Goal: Check status: Check status

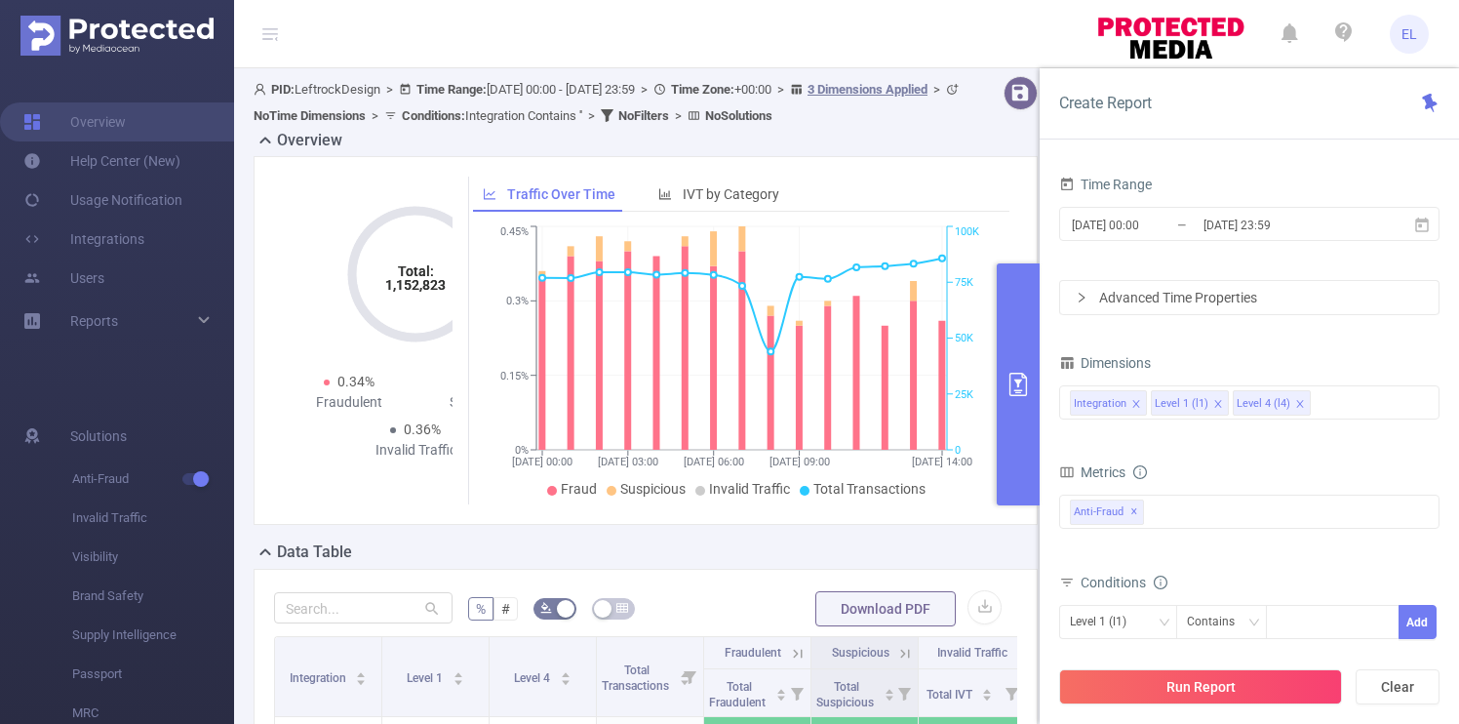
scroll to position [113, 0]
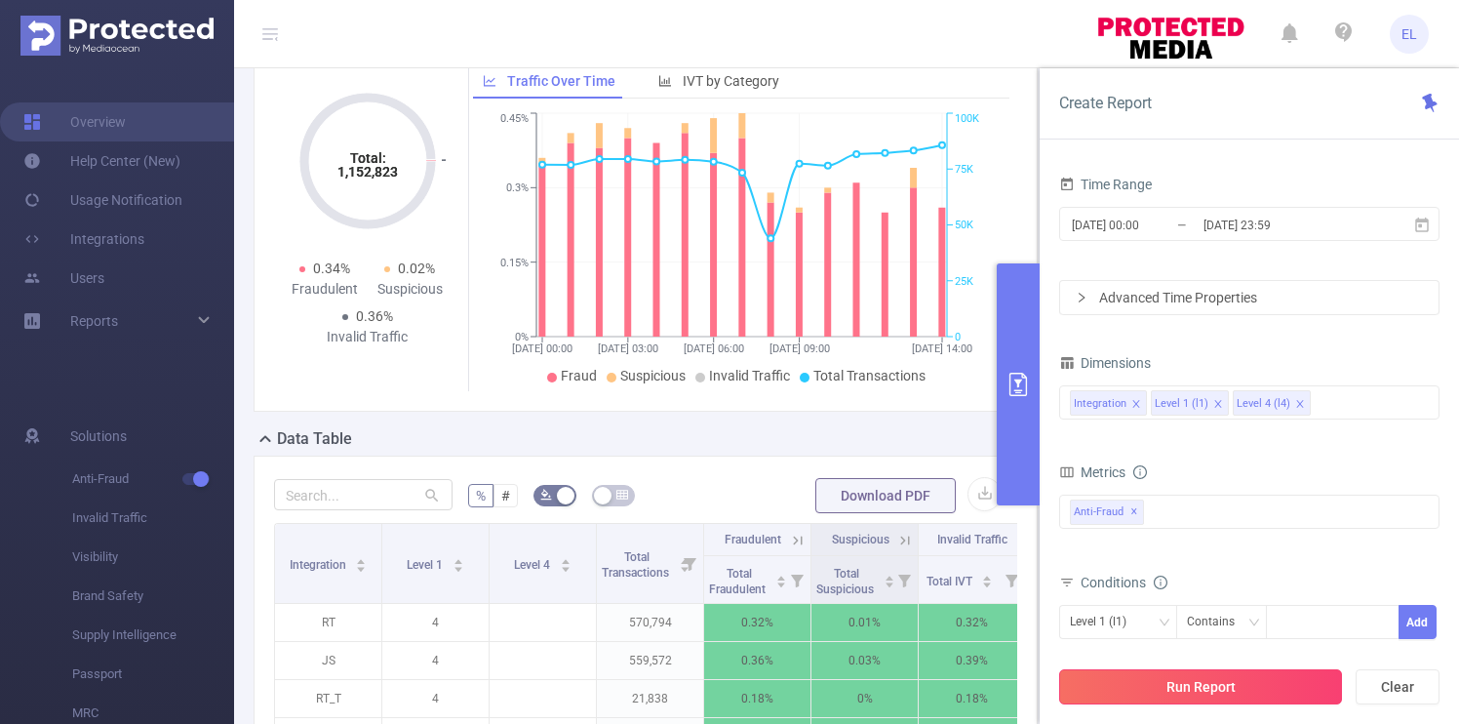
click at [1247, 679] on button "Run Report" at bounding box center [1200, 686] width 283 height 35
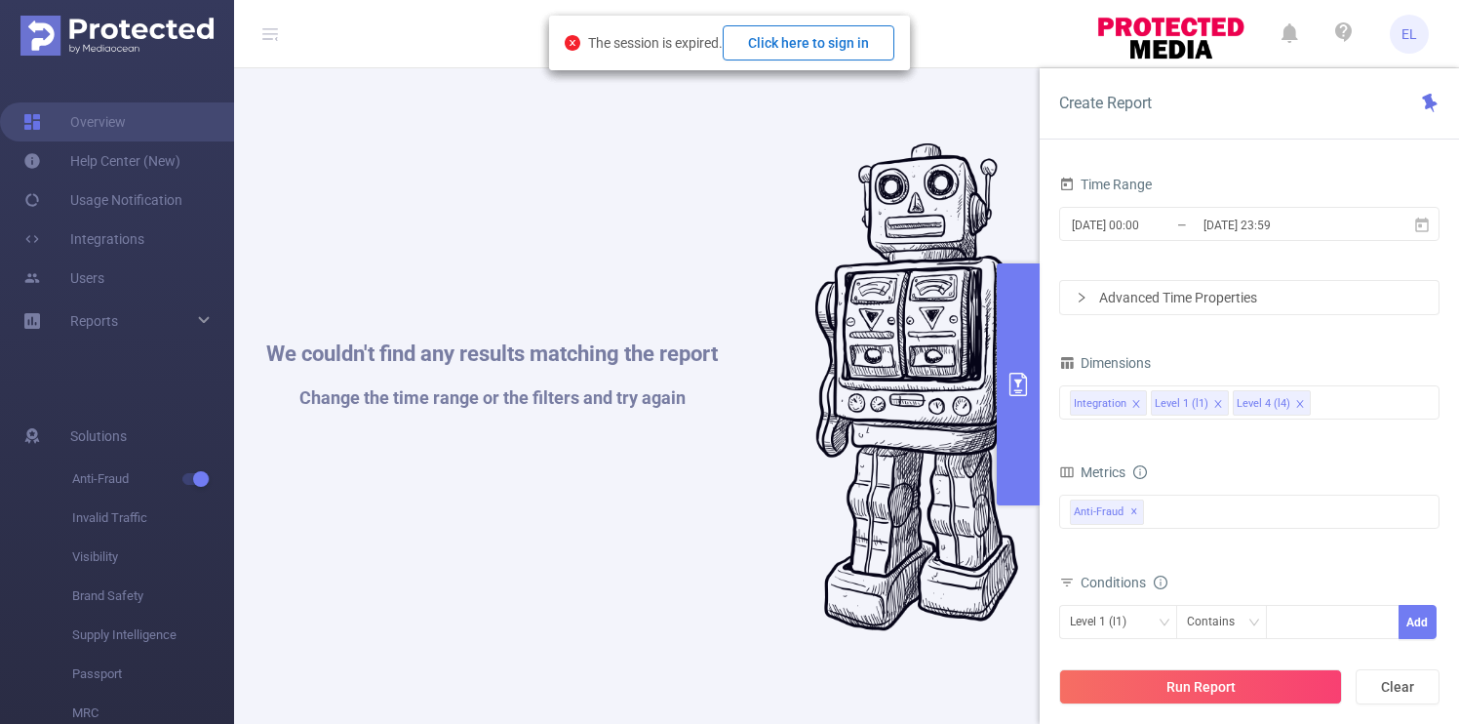
click at [796, 49] on button "Click here to sign in" at bounding box center [809, 42] width 172 height 35
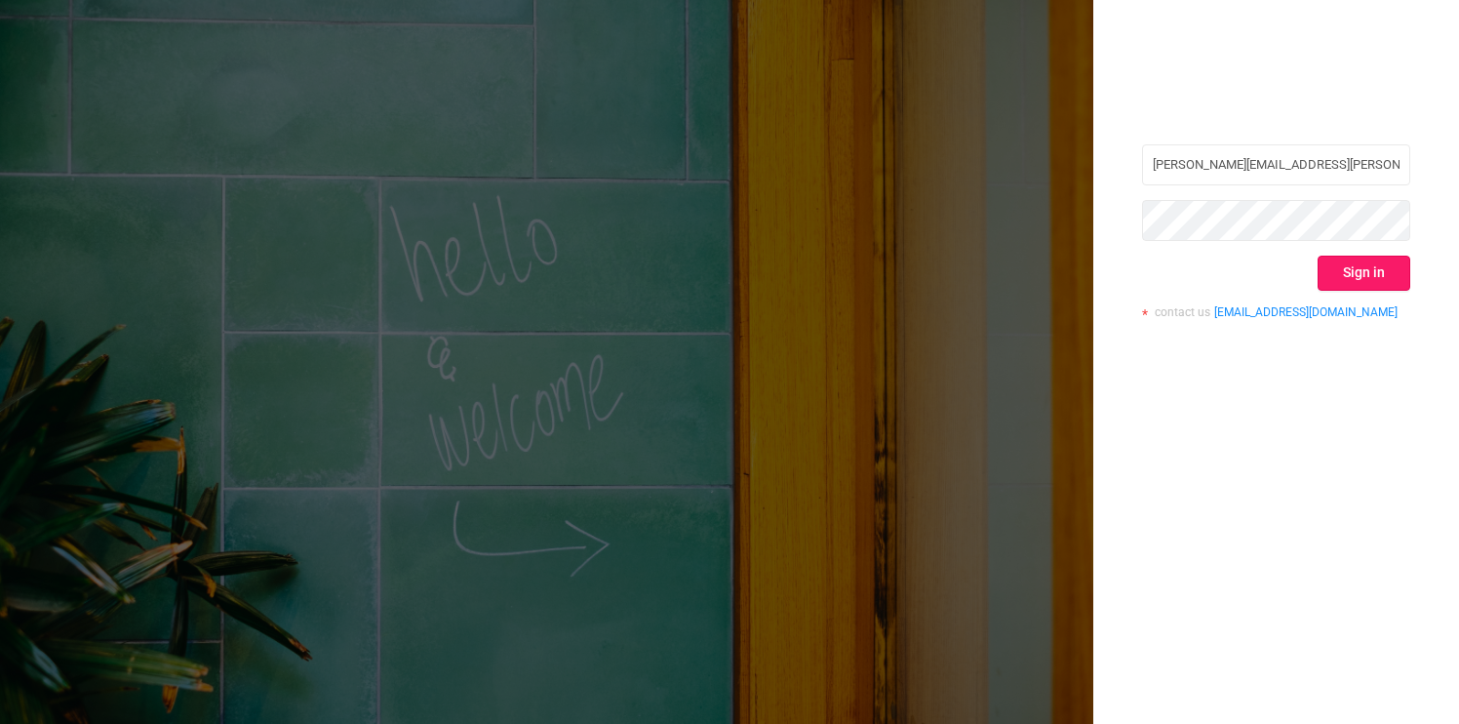
click at [1355, 276] on button "Sign in" at bounding box center [1364, 273] width 93 height 35
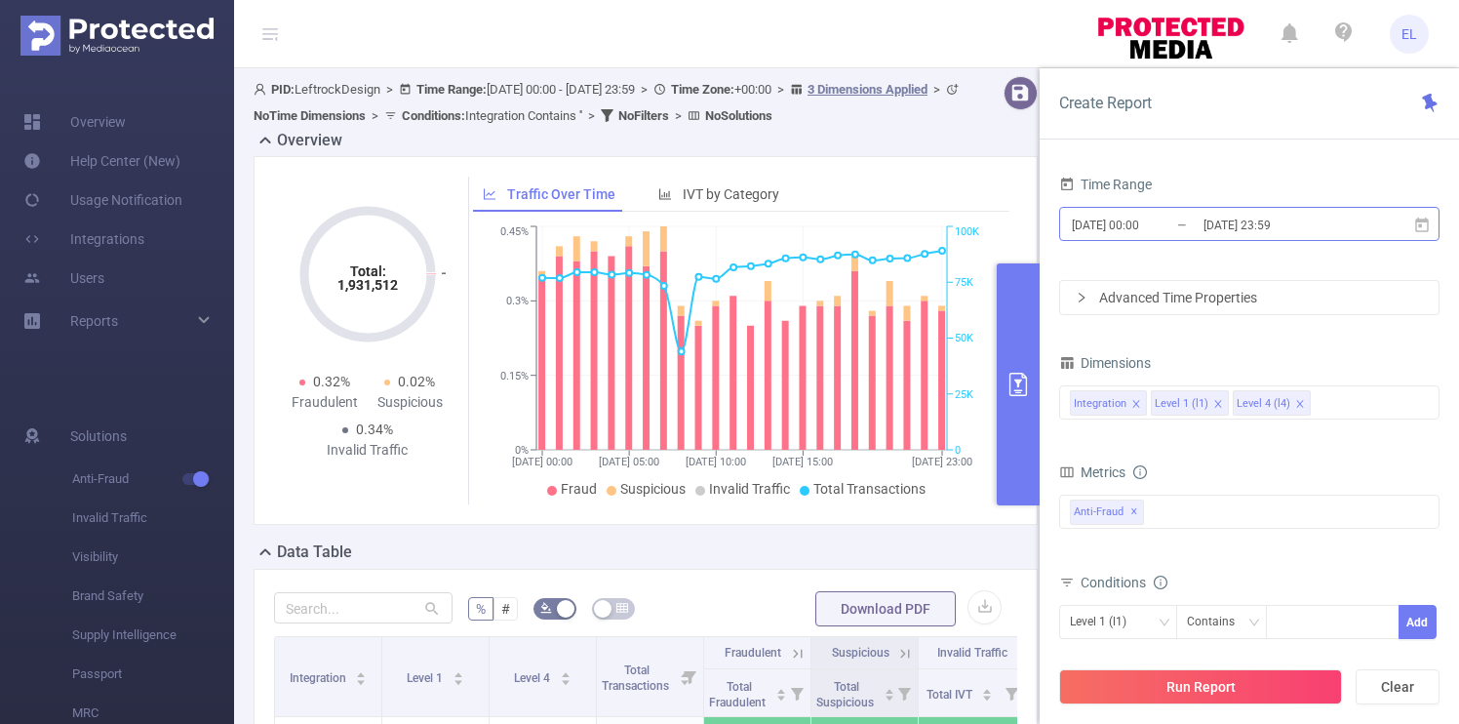
click at [1211, 234] on input "[DATE] 23:59" at bounding box center [1281, 225] width 158 height 26
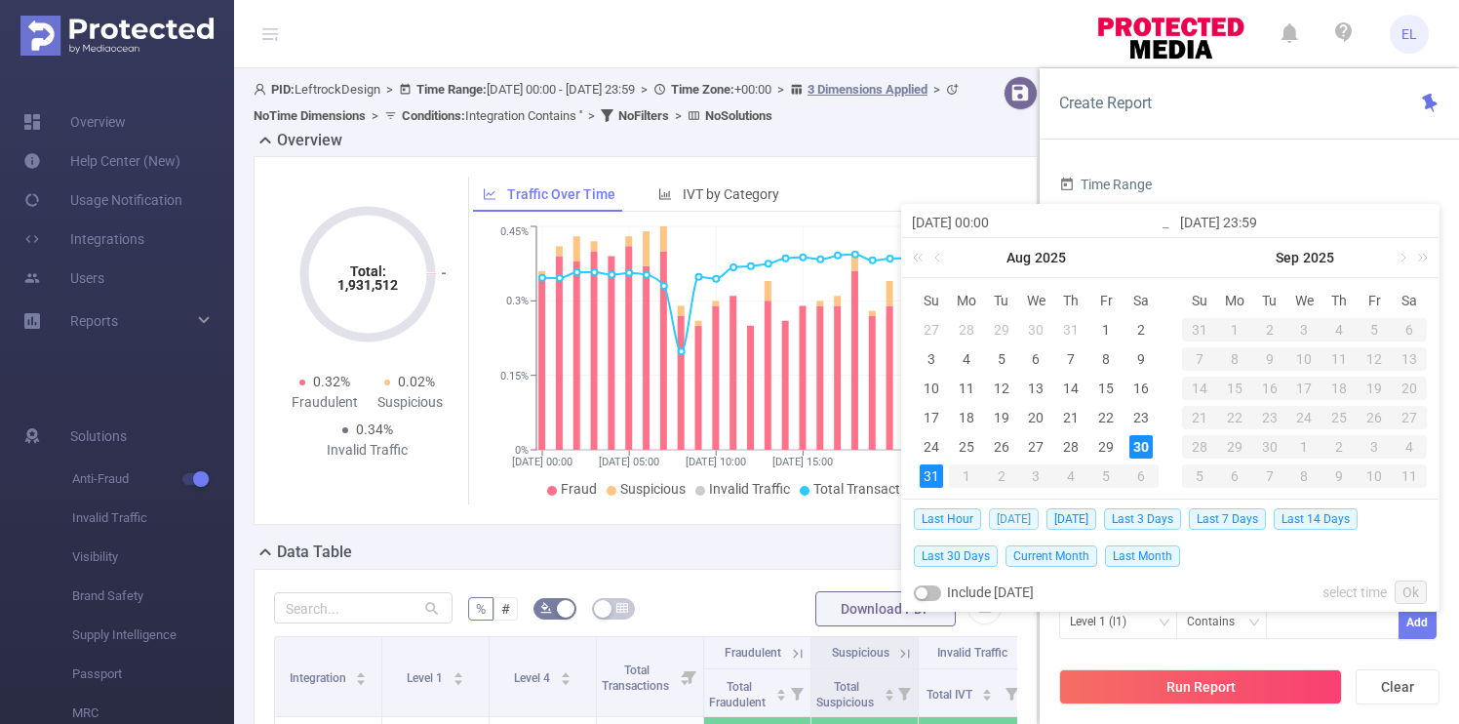
click at [1006, 522] on span "[DATE]" at bounding box center [1014, 518] width 50 height 21
type input "[DATE] 00:00"
type input "2025-08-30 23:59"
click at [1006, 504] on icon "29/08 00:00 29/08 05:00 29/08 10:00 29/08 15:00 29/08 23:00 0% 0.15% 0.3% 0.45%…" at bounding box center [742, 362] width 538 height 283
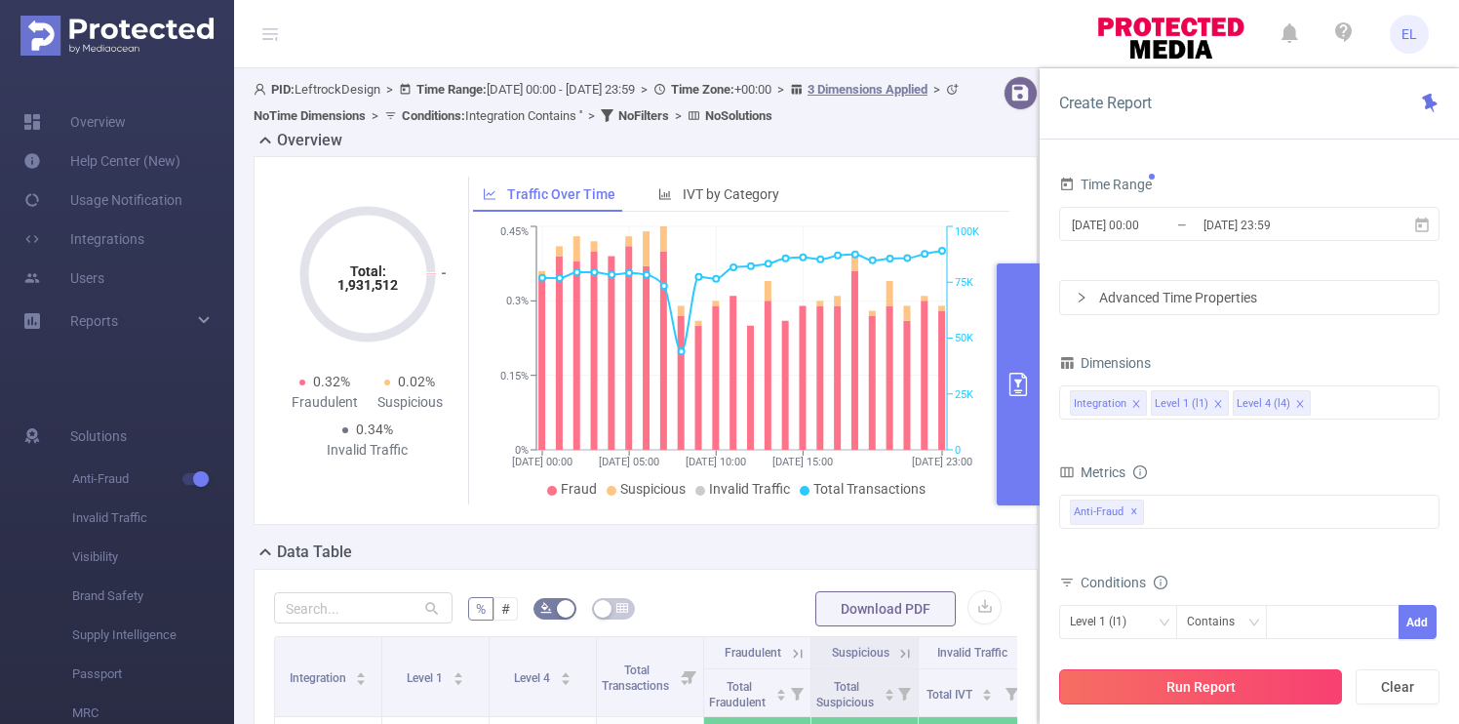
click at [1209, 693] on button "Run Report" at bounding box center [1200, 686] width 283 height 35
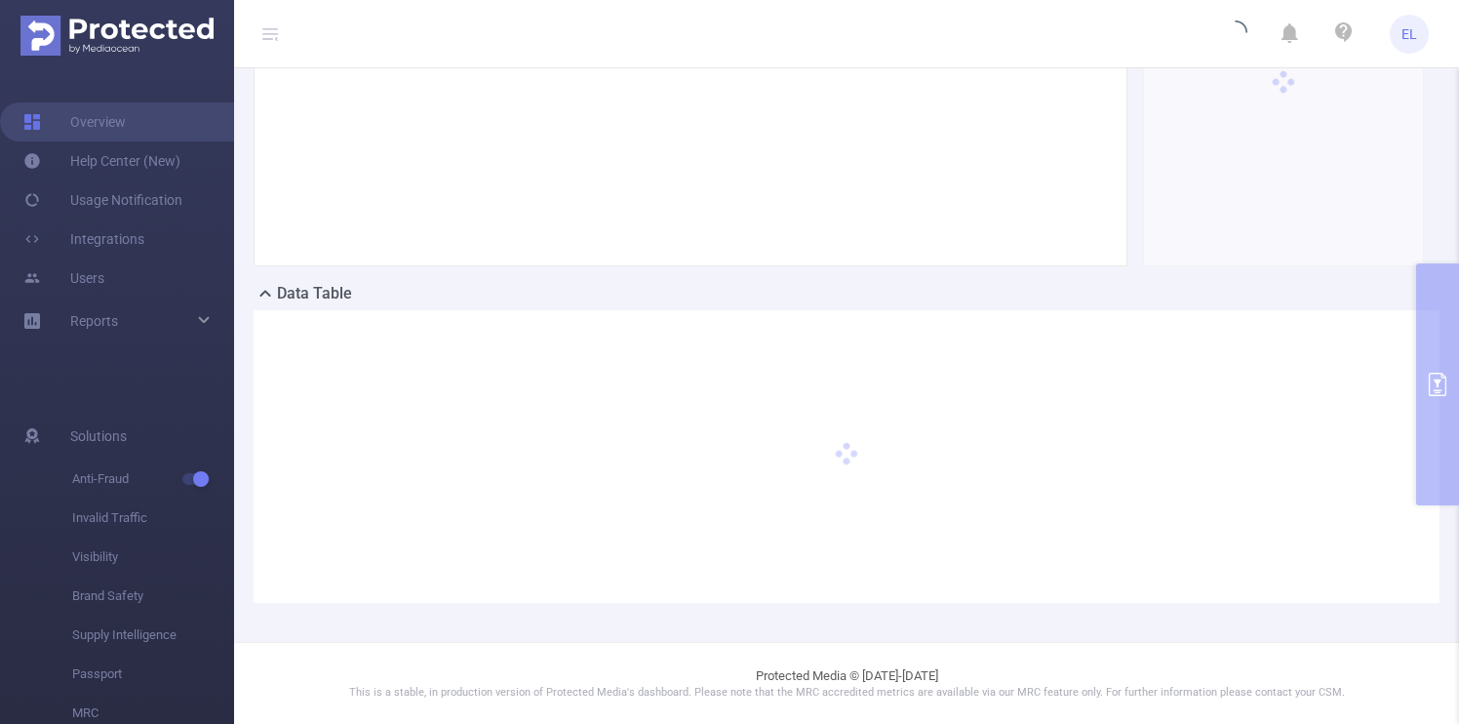
scroll to position [247, 0]
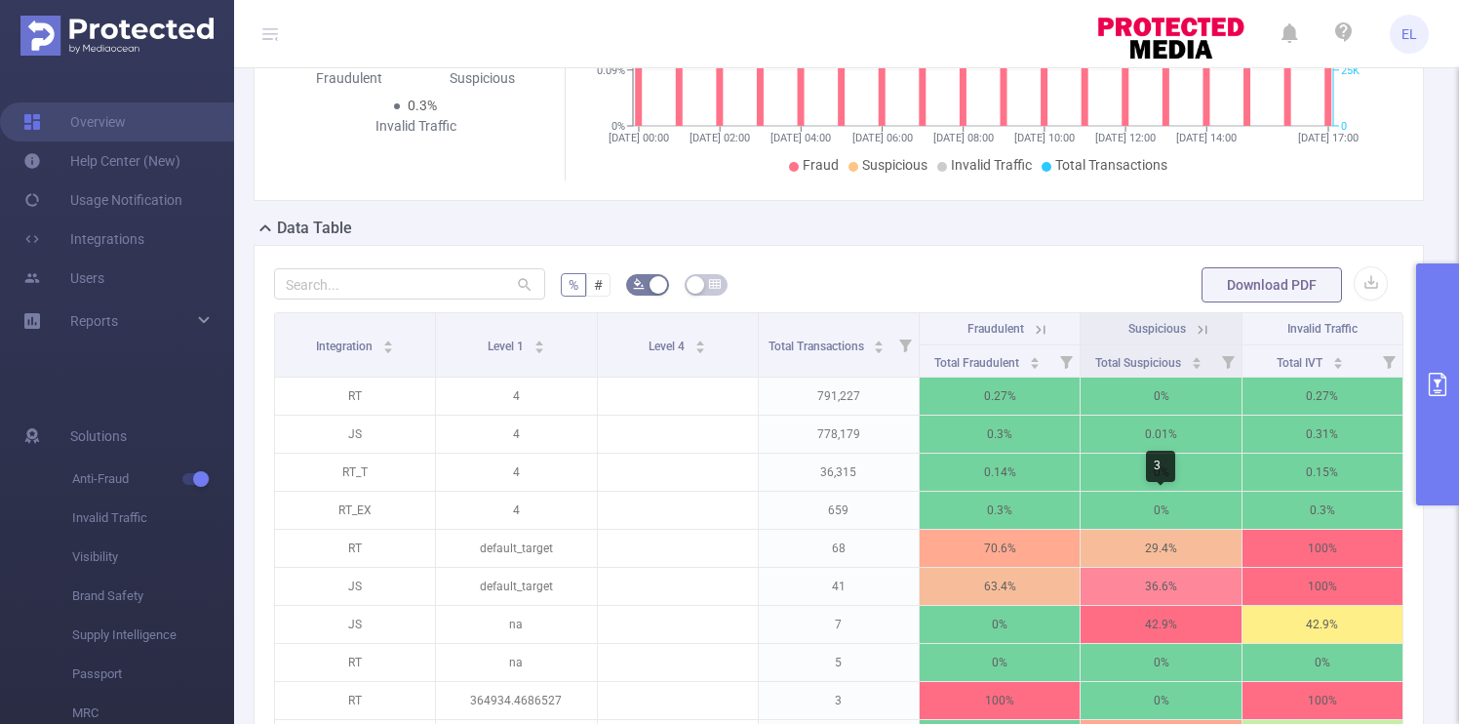
scroll to position [241, 0]
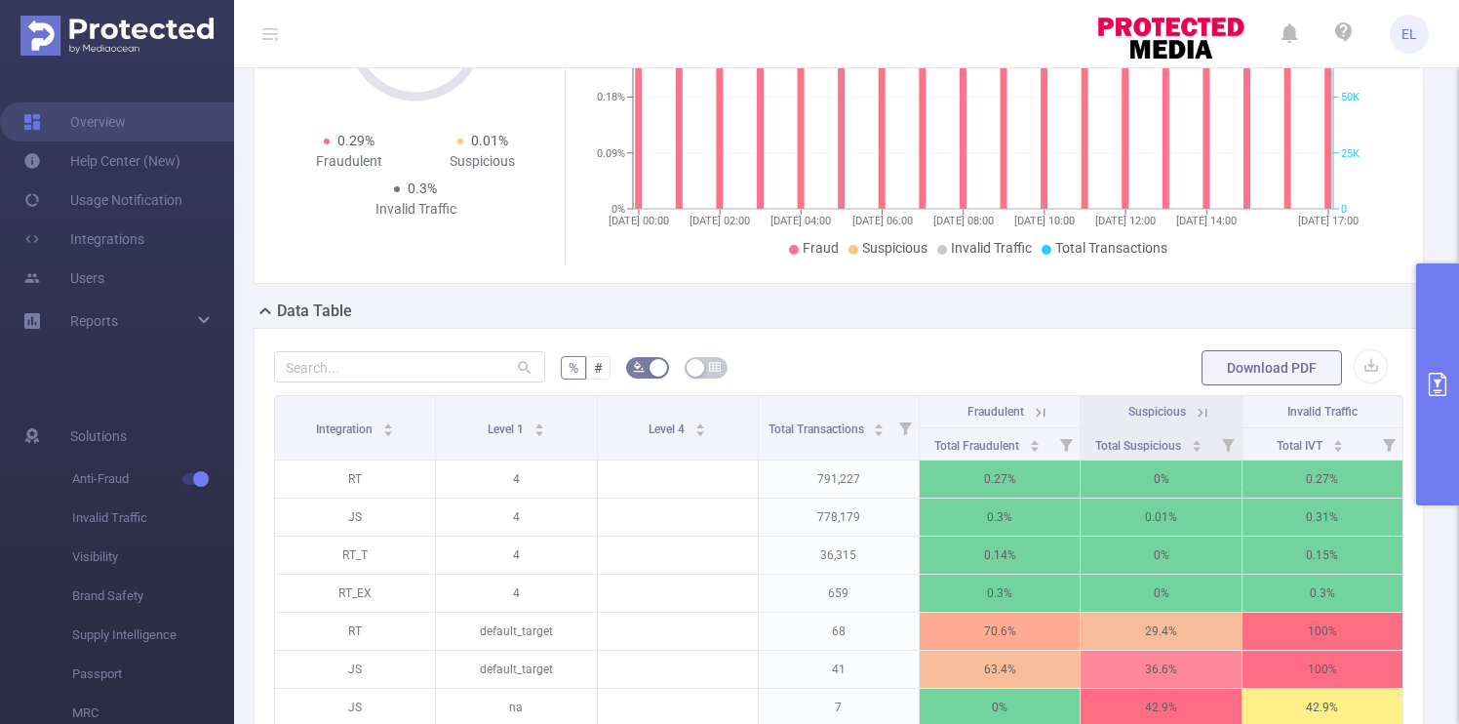
click at [1431, 441] on button "primary" at bounding box center [1438, 384] width 43 height 242
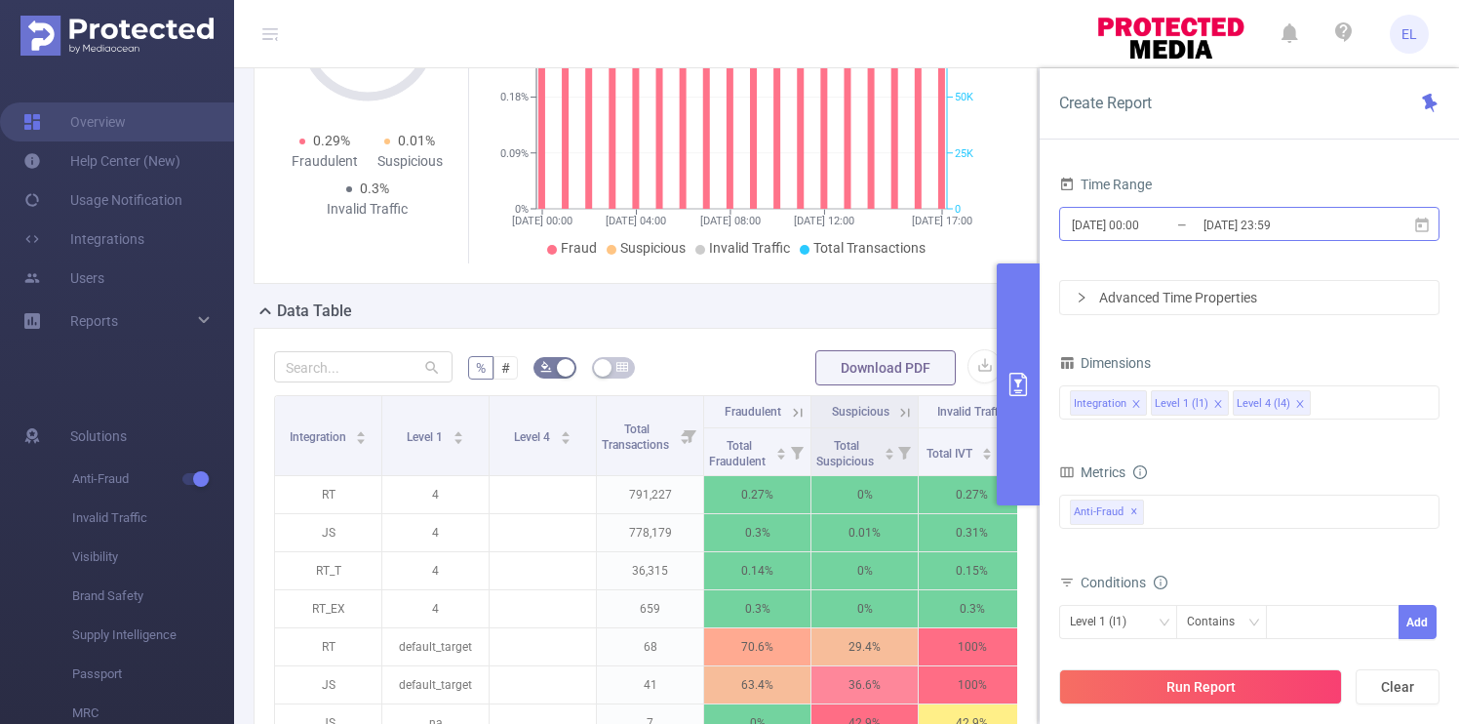
click at [1154, 226] on input "2025-08-30 00:00" at bounding box center [1149, 225] width 158 height 26
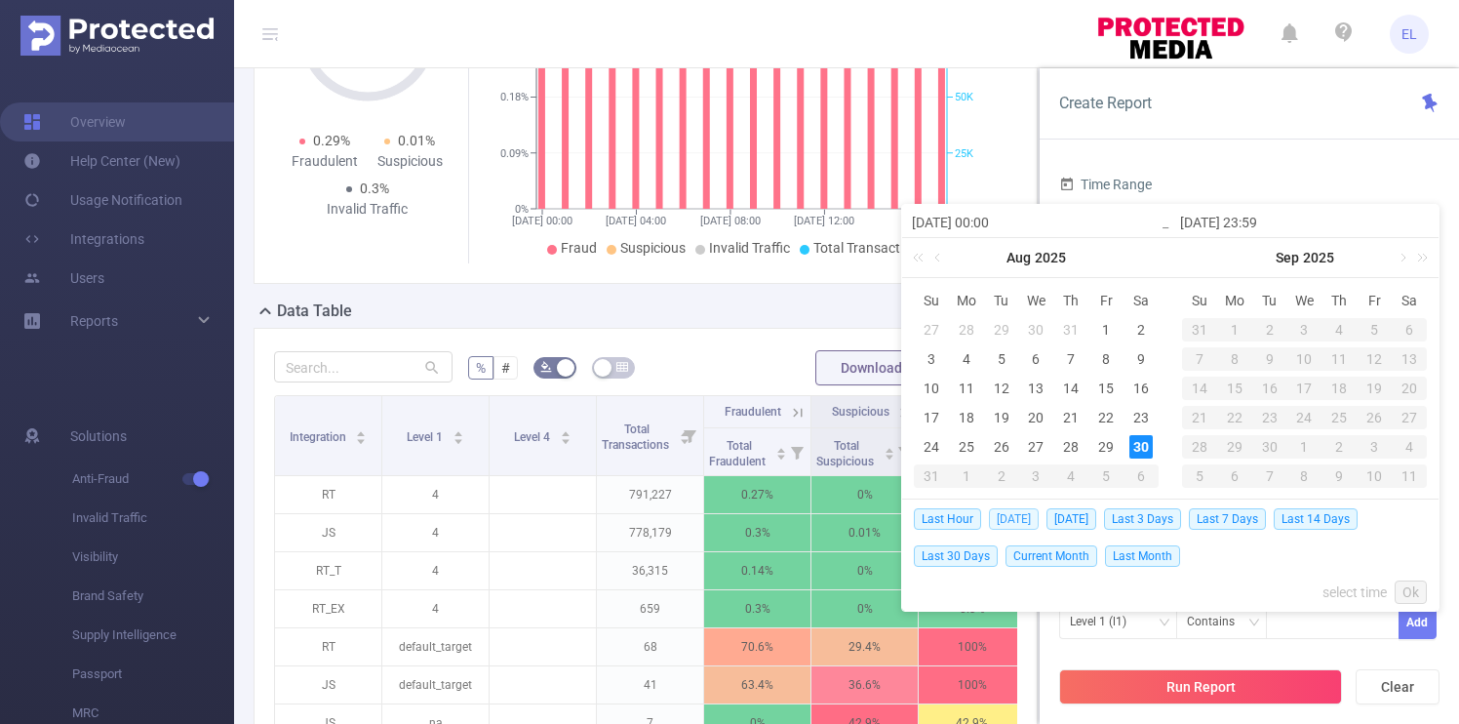
click at [1022, 520] on span "Today" at bounding box center [1014, 518] width 50 height 21
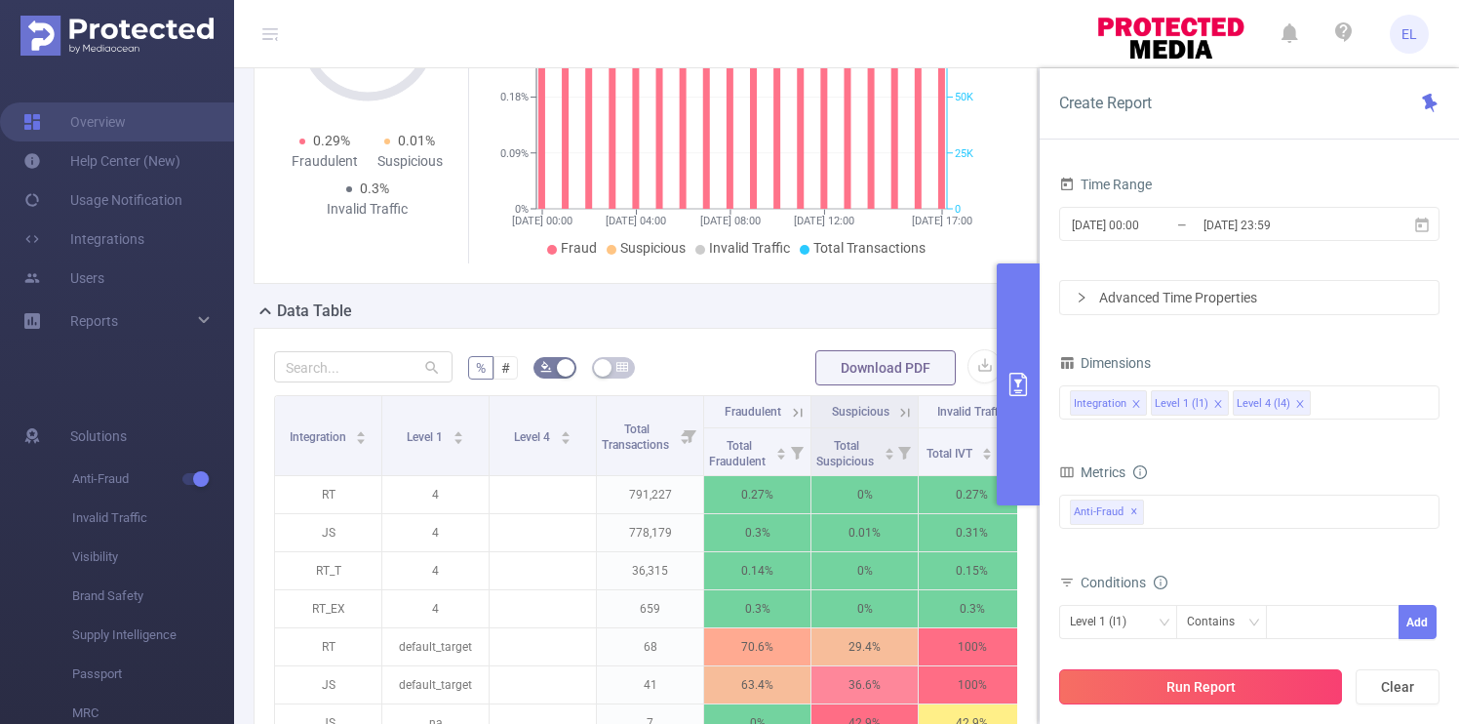
click at [1196, 688] on button "Run Report" at bounding box center [1200, 686] width 283 height 35
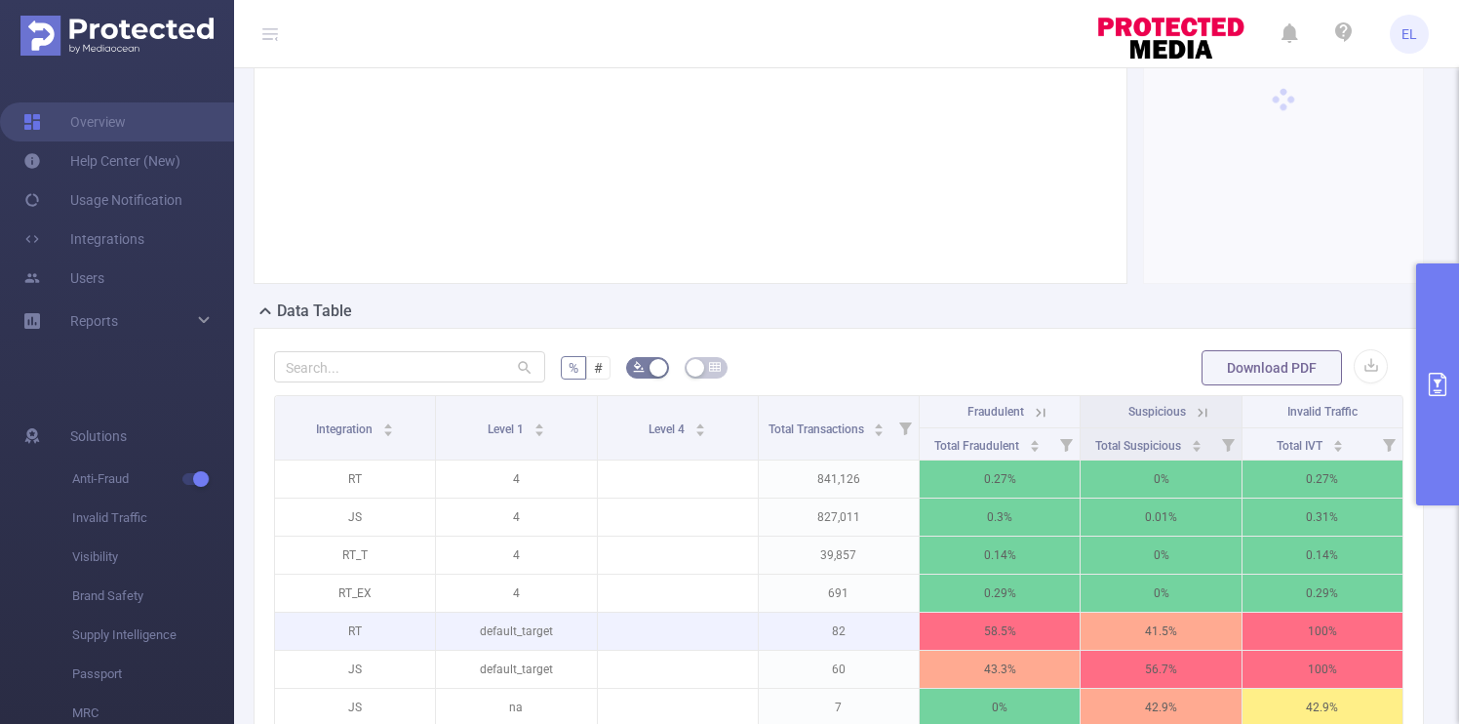
scroll to position [0, 4]
